Goal: Task Accomplishment & Management: Use online tool/utility

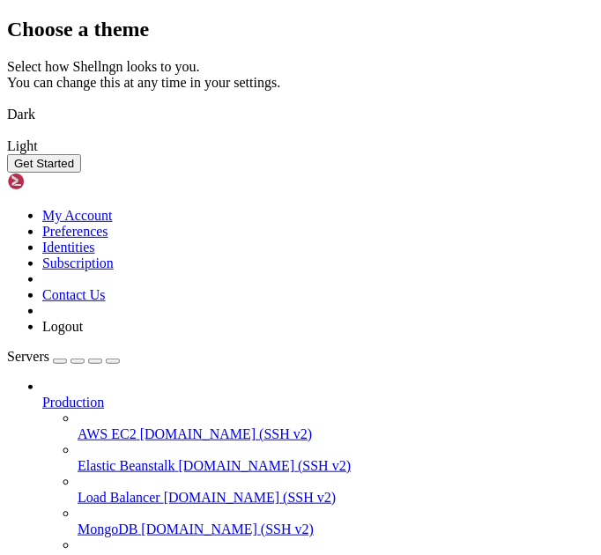
click at [7, 103] on img at bounding box center [7, 103] width 0 height 0
click at [81, 173] on button "Get Started" at bounding box center [44, 163] width 74 height 19
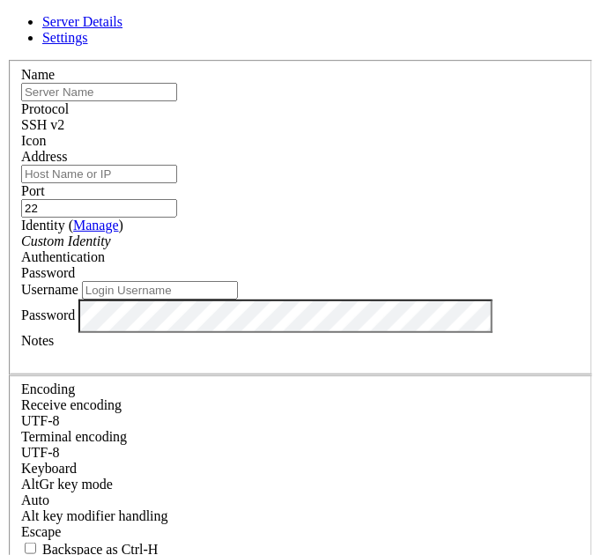
click at [177, 101] on input "text" at bounding box center [99, 92] width 156 height 19
click at [177, 101] on input "ssh [EMAIL_ADDRESS][DOMAIN_NAME] -p 2220" at bounding box center [99, 92] width 156 height 19
type input "[DOMAIN_NAME]"
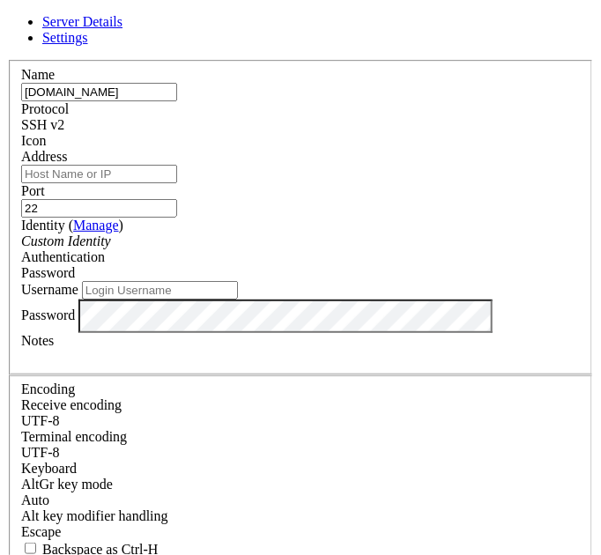
click at [145, 183] on input "Address" at bounding box center [99, 174] width 156 height 19
drag, startPoint x: 283, startPoint y: 127, endPoint x: 99, endPoint y: 128, distance: 184.3
click at [99, 101] on input "[DOMAIN_NAME]" at bounding box center [99, 92] width 156 height 19
click at [116, 183] on input "Address" at bounding box center [99, 174] width 156 height 19
paste input "[DOMAIN_NAME]"
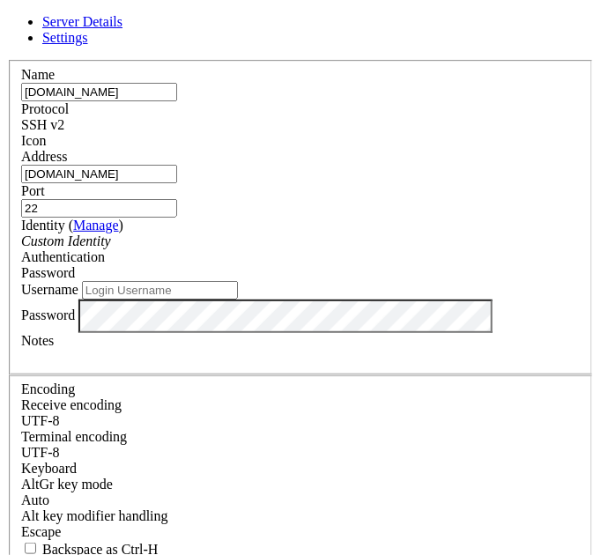
type input "[DOMAIN_NAME]"
click at [138, 218] on input "22" at bounding box center [99, 208] width 156 height 19
type input "2220"
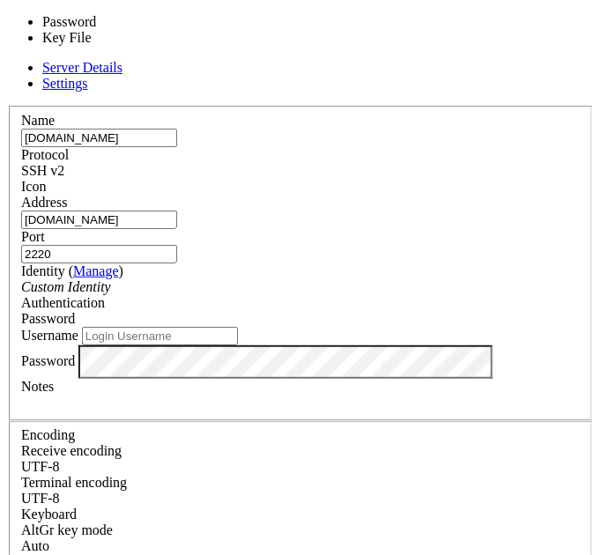
click at [297, 311] on div "Password" at bounding box center [300, 319] width 559 height 16
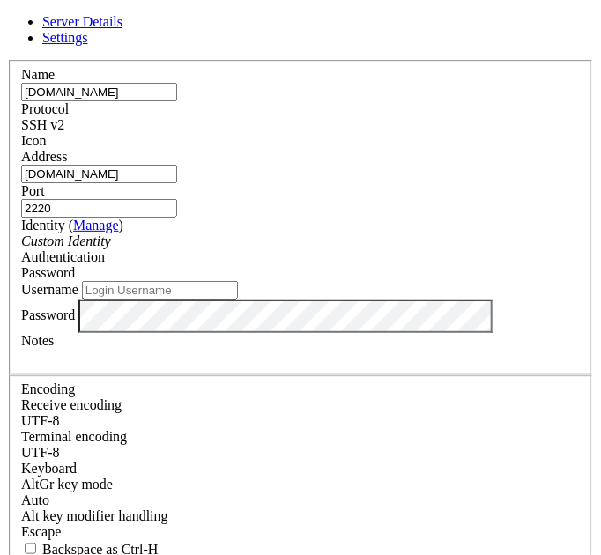
click at [297, 265] on div "Password" at bounding box center [300, 273] width 559 height 16
click at [238, 300] on input "Username" at bounding box center [160, 290] width 156 height 19
type input "bandit0"
click at [177, 101] on input "[DOMAIN_NAME]" at bounding box center [99, 92] width 156 height 19
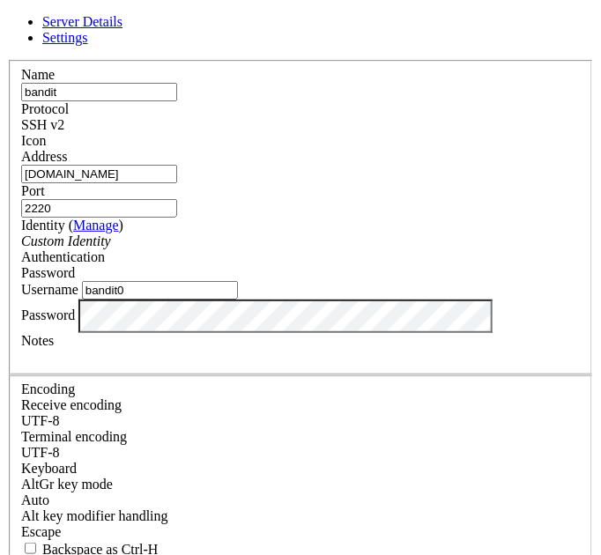
type input "bandit"
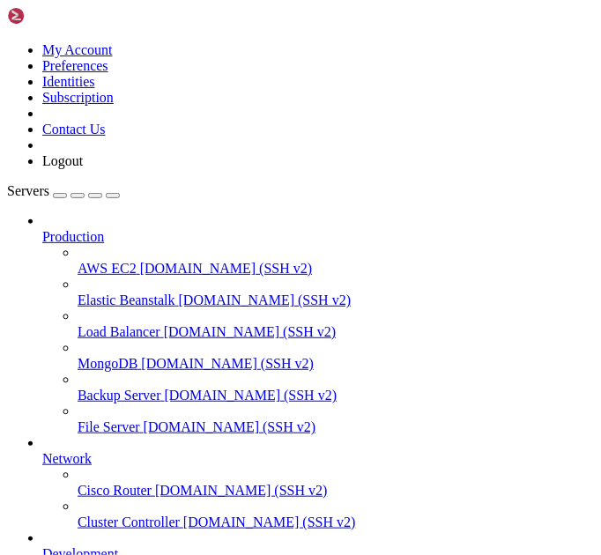
scroll to position [155, 0]
